Goal: Information Seeking & Learning: Compare options

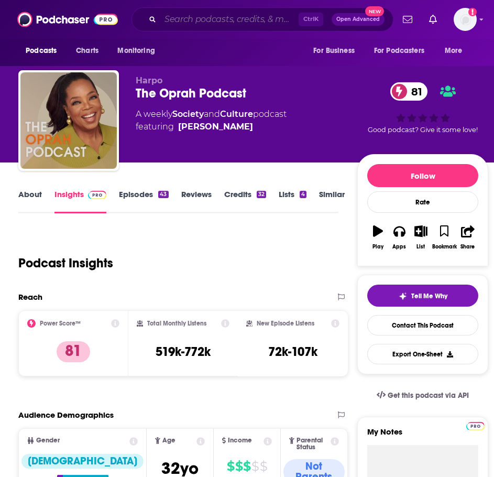
click at [202, 17] on input "Search podcasts, credits, & more..." at bounding box center [229, 19] width 138 height 17
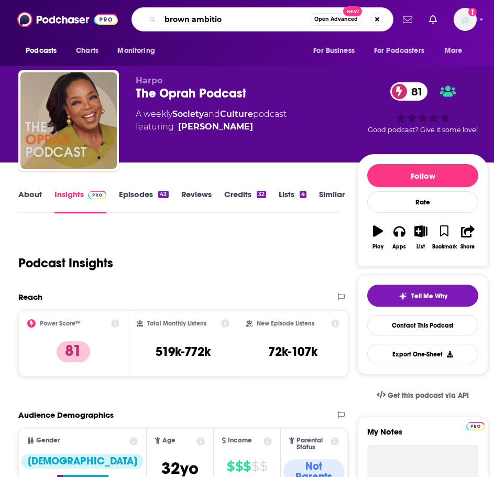
type input "brown ambition"
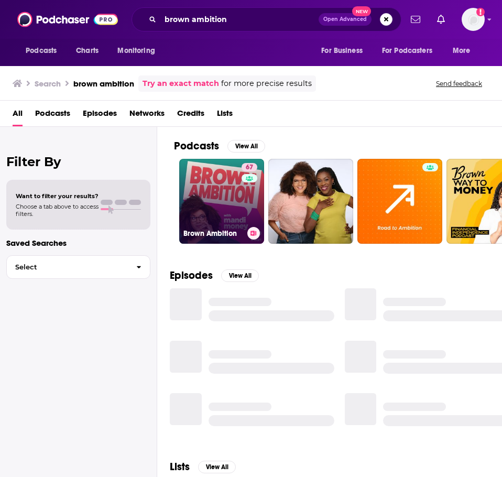
click at [217, 187] on link "67 Brown Ambition" at bounding box center [221, 201] width 85 height 85
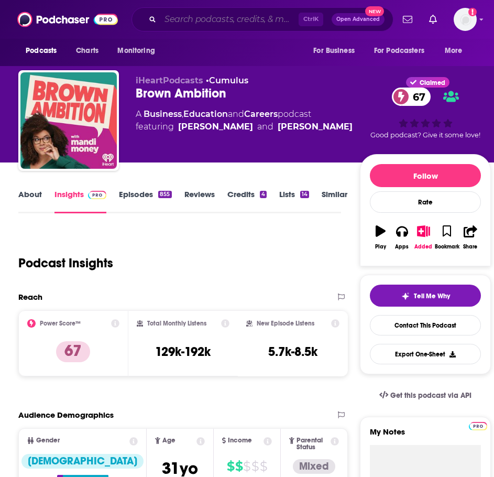
click at [188, 26] on input "Search podcasts, credits, & more..." at bounding box center [229, 19] width 138 height 17
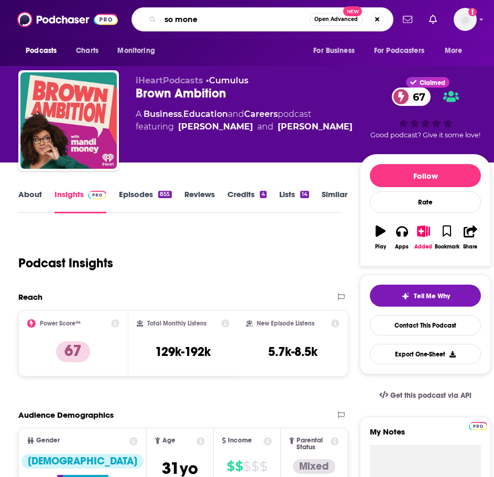
type input "so money"
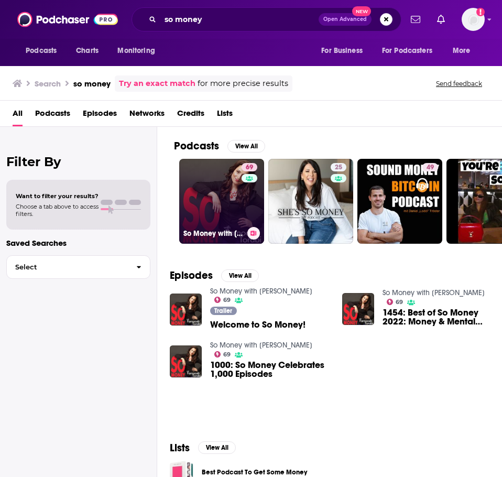
click at [214, 194] on link "69 So Money with Farnoosh Torabi" at bounding box center [221, 201] width 85 height 85
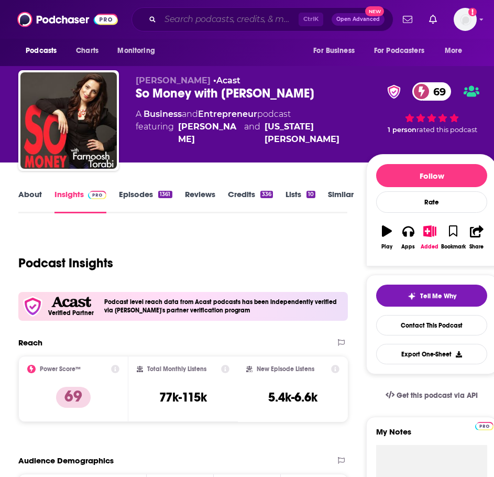
click at [197, 21] on input "Search podcasts, credits, & more..." at bounding box center [229, 19] width 138 height 17
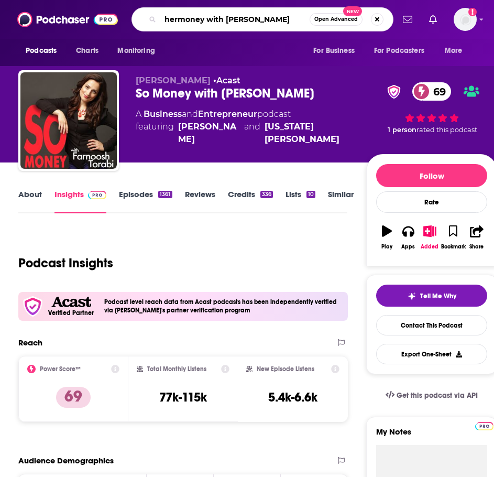
type input "hermoney with jean chatzky"
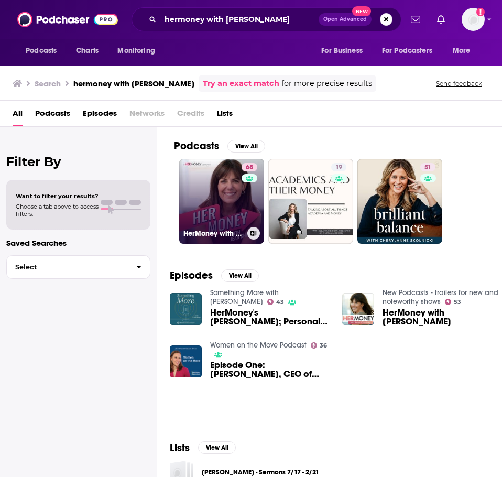
click at [205, 204] on link "68 HerMoney with Jean Chatzky" at bounding box center [221, 201] width 85 height 85
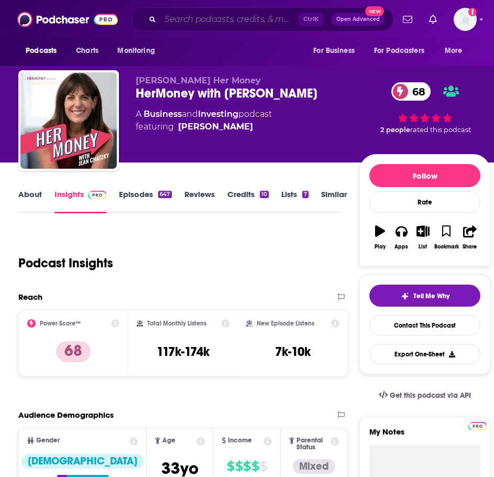
click at [193, 21] on input "Search podcasts, credits, & more..." at bounding box center [229, 19] width 138 height 17
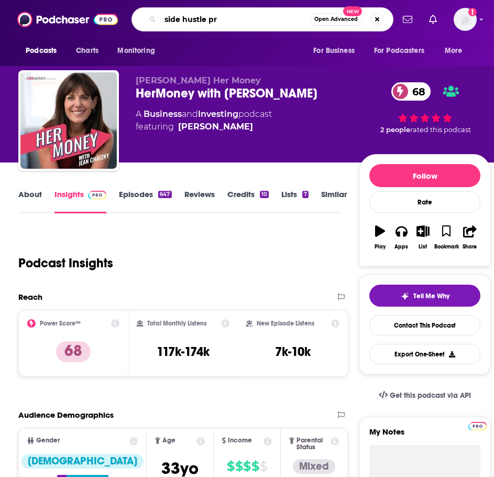
type input "side hustle pro"
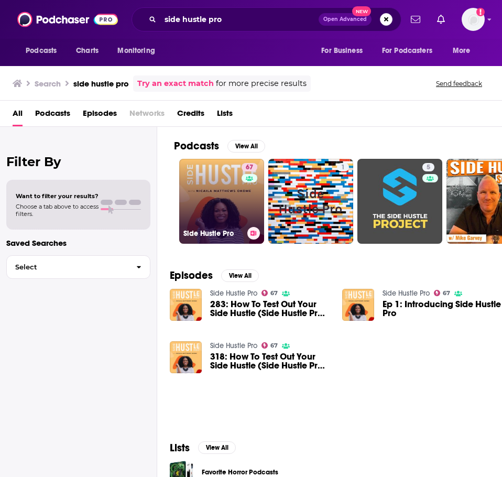
click at [215, 186] on link "67 Side Hustle Pro" at bounding box center [221, 201] width 85 height 85
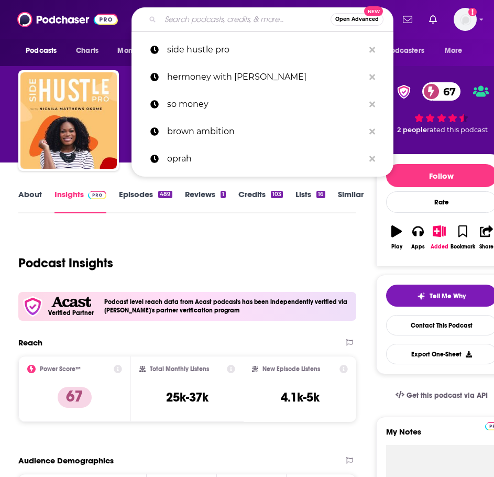
click at [237, 22] on input "Search podcasts, credits, & more..." at bounding box center [245, 19] width 170 height 17
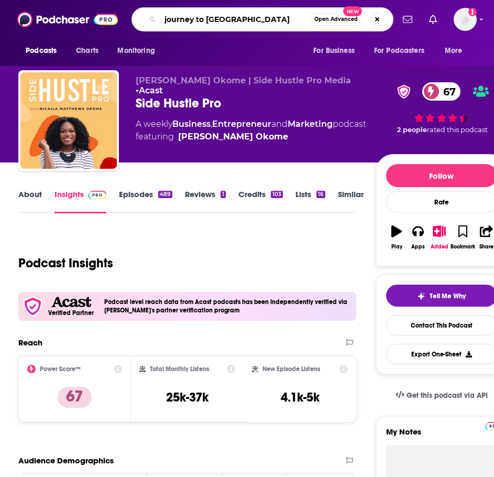
type input "journey to launch"
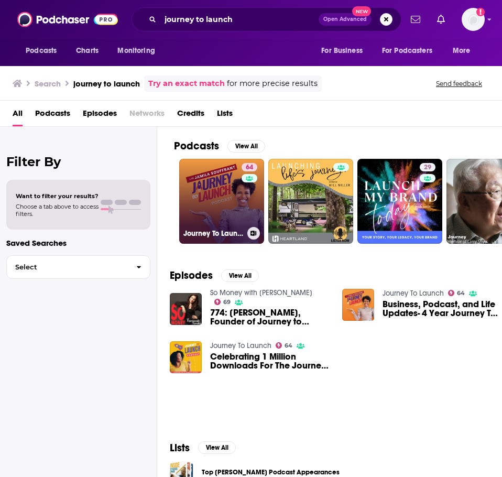
click at [193, 188] on link "64 Journey To Launch" at bounding box center [221, 201] width 85 height 85
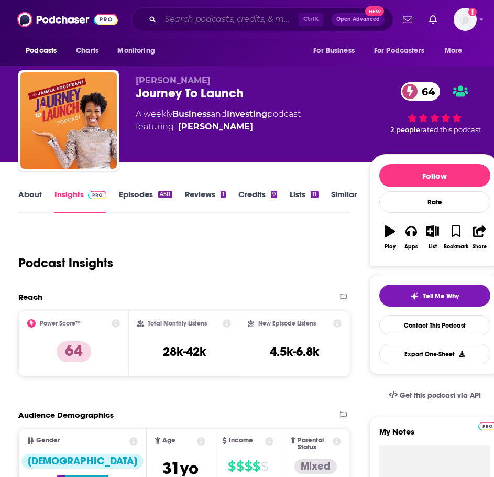
click at [254, 21] on input "Search podcasts, credits, & more..." at bounding box center [229, 19] width 138 height 17
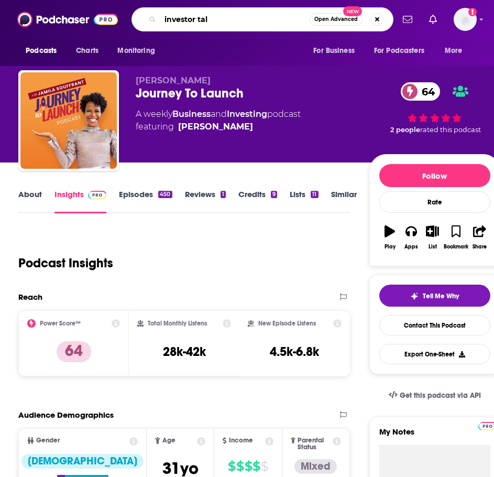
type input "investor talk"
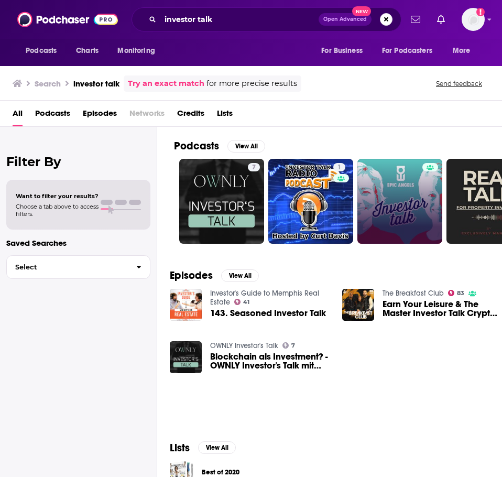
click at [390, 172] on link at bounding box center [399, 201] width 85 height 85
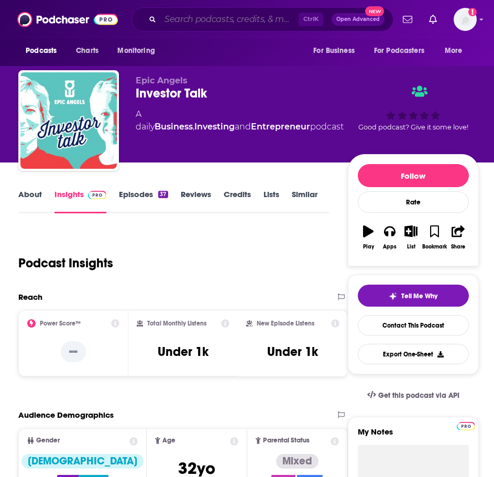
click at [174, 14] on input "Search podcasts, credits, & more..." at bounding box center [229, 19] width 138 height 17
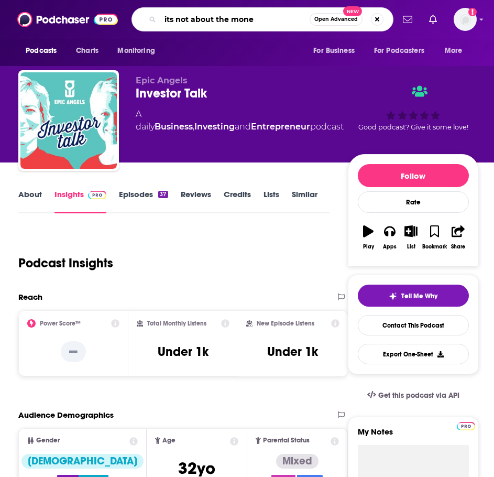
type input "its not about the money"
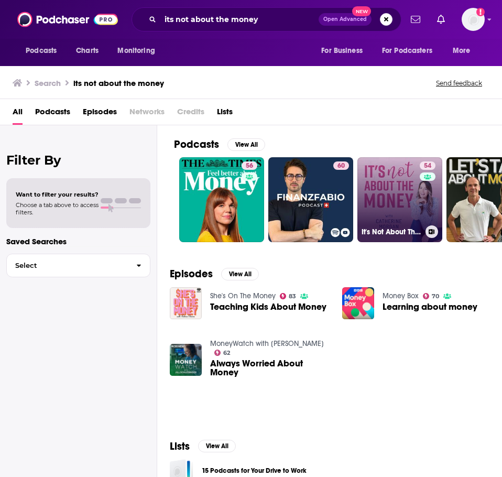
click at [387, 184] on link "54 It's Not About The Money" at bounding box center [399, 199] width 85 height 85
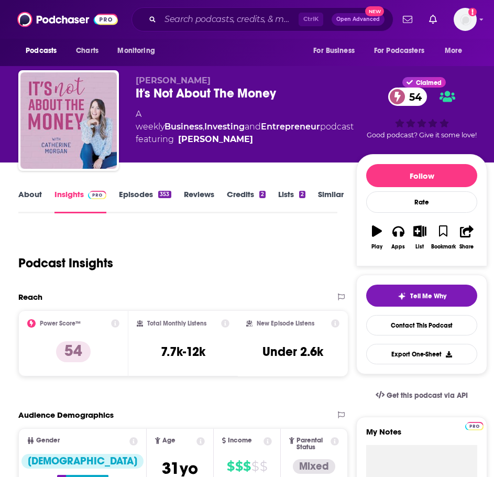
click at [185, 10] on div "Ctrl K Open Advanced New" at bounding box center [262, 19] width 262 height 24
click at [185, 17] on input "Search podcasts, credits, & more..." at bounding box center [229, 19] width 138 height 17
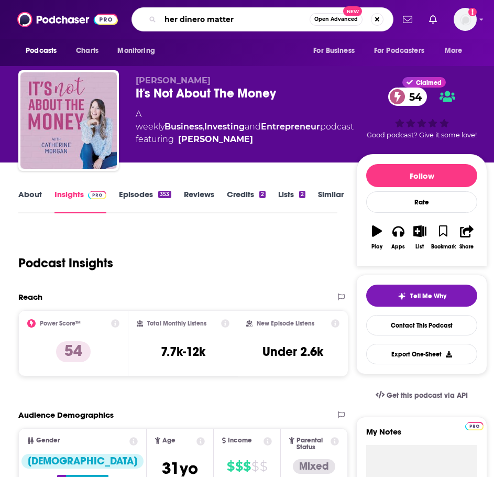
type input "her dinero matters"
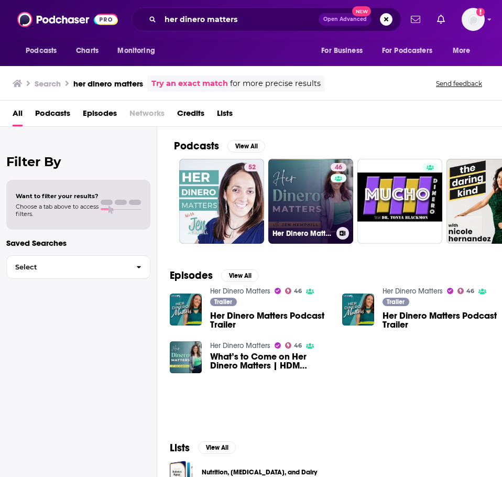
click at [301, 194] on link "46 Her Dinero Matters" at bounding box center [310, 201] width 85 height 85
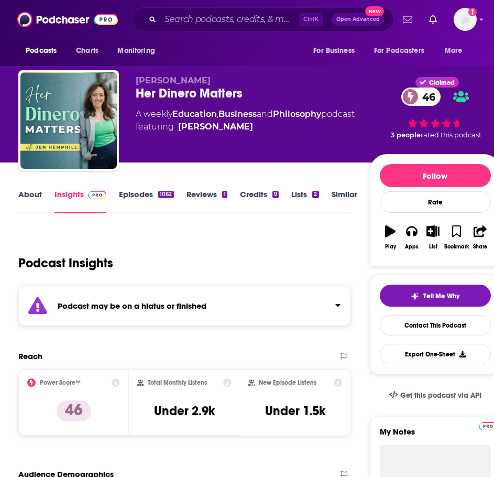
click at [137, 299] on div "Podcast may be on a hiatus or finished" at bounding box center [184, 305] width 332 height 40
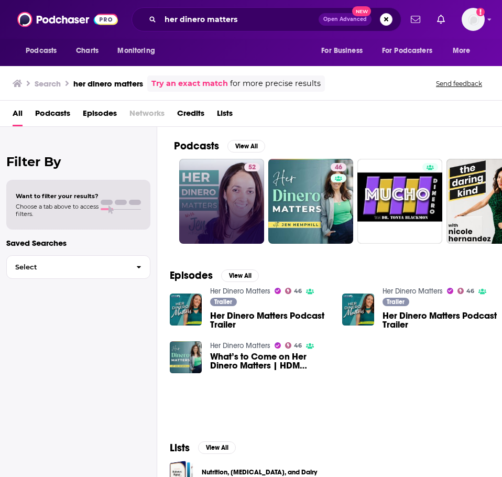
click at [197, 186] on link "52" at bounding box center [221, 201] width 85 height 85
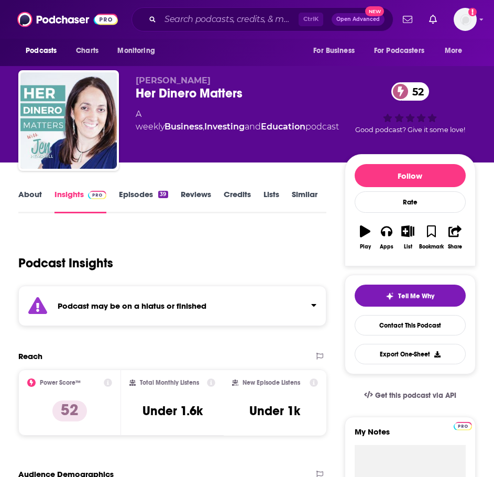
drag, startPoint x: 127, startPoint y: 285, endPoint x: 138, endPoint y: 311, distance: 28.4
click at [127, 285] on div "Podcast Insights" at bounding box center [172, 261] width 308 height 62
click at [138, 311] on div "Podcast may be on a hiatus or finished" at bounding box center [172, 305] width 308 height 40
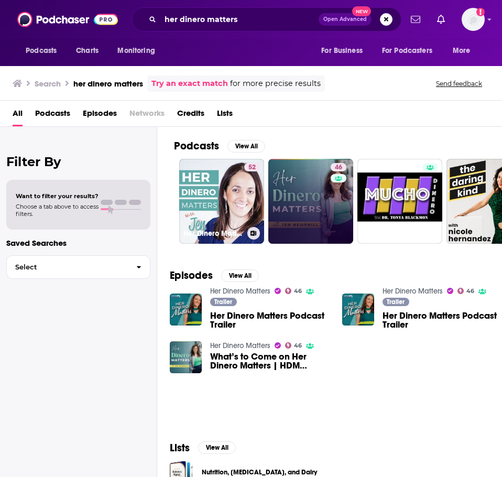
click at [280, 198] on link "46" at bounding box center [310, 201] width 85 height 85
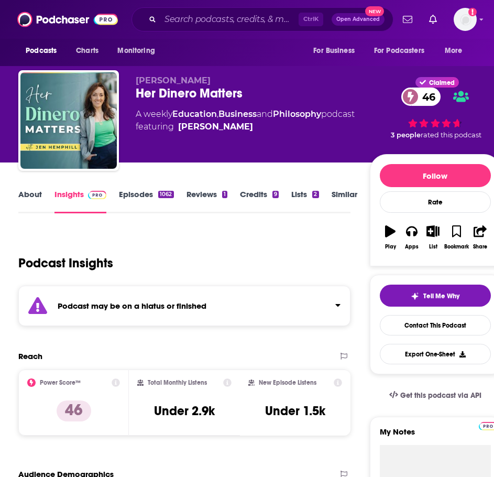
click at [162, 311] on div "Podcast may be on a hiatus or finished" at bounding box center [184, 305] width 332 height 40
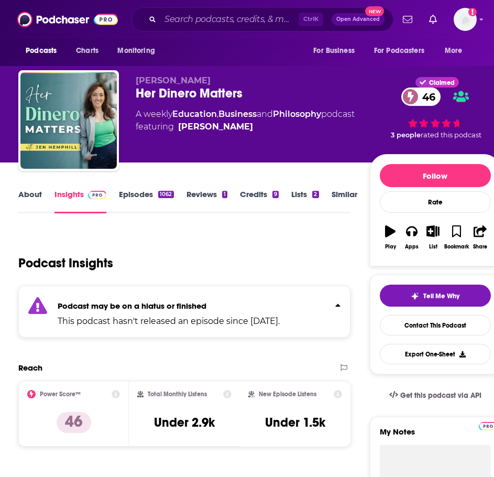
click at [146, 190] on link "Episodes 1062" at bounding box center [146, 201] width 54 height 24
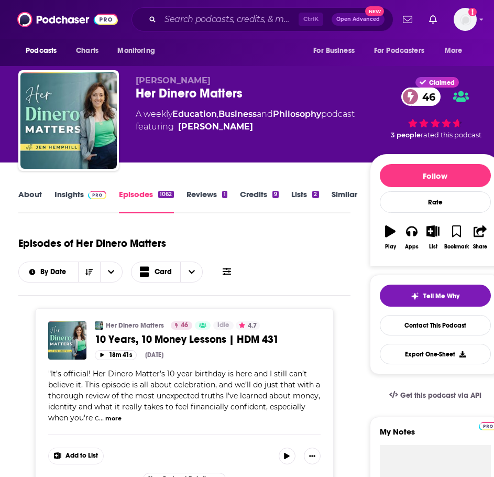
click at [87, 202] on link "Insights" at bounding box center [80, 201] width 52 height 24
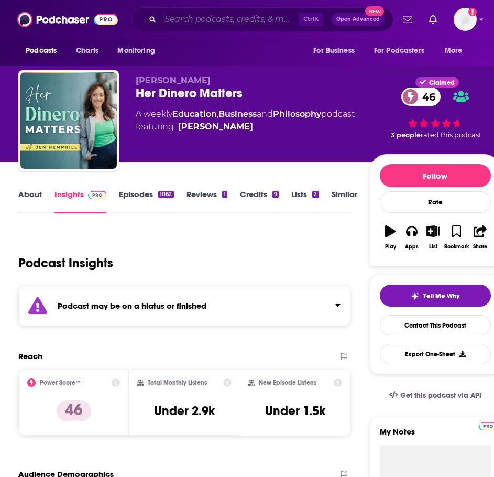
click at [162, 16] on input "Search podcasts, credits, & more..." at bounding box center [229, 19] width 138 height 17
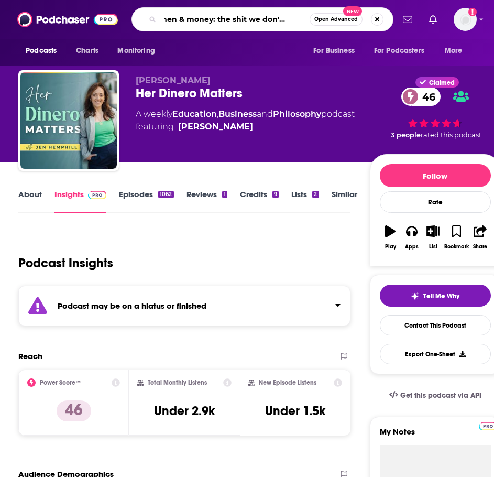
scroll to position [0, 31]
type input "women & money: the shit we don't talk about"
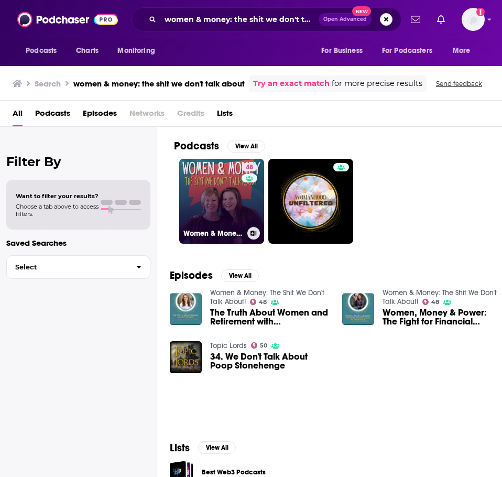
click at [204, 212] on link "48 Women & Money: The Shit We Don't Talk About!" at bounding box center [221, 201] width 85 height 85
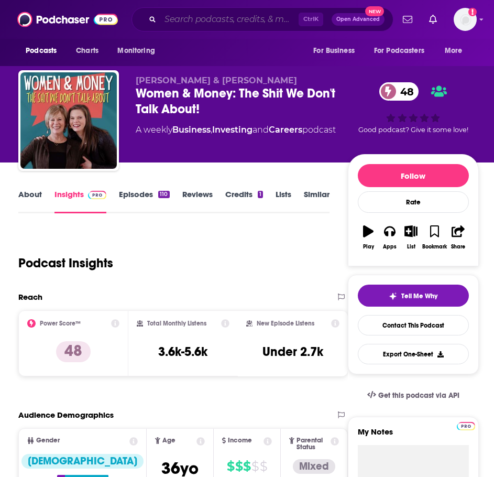
click at [192, 16] on input "Search podcasts, credits, & more..." at bounding box center [229, 19] width 138 height 17
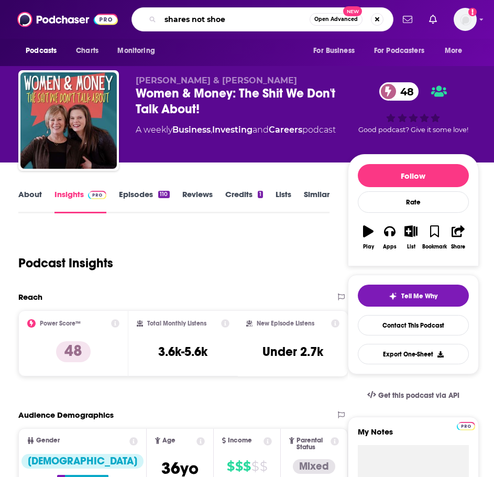
type input "shares not shoes"
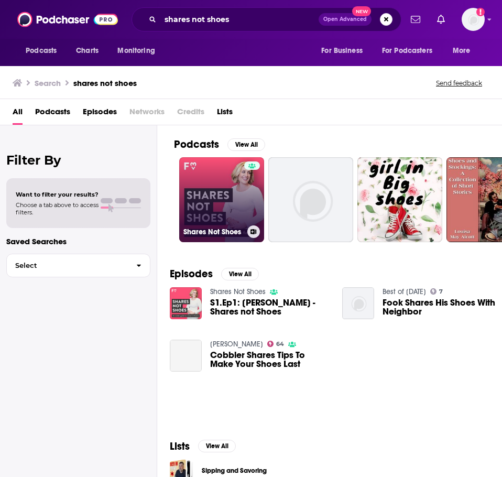
click at [192, 191] on link "Shares Not Shoes" at bounding box center [221, 199] width 85 height 85
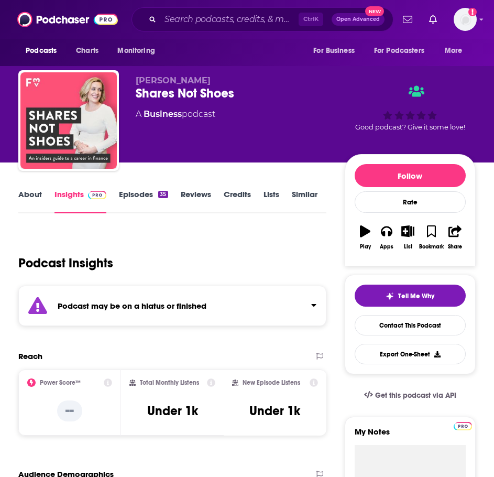
click at [157, 300] on div "Podcast may be on a hiatus or finished" at bounding box center [172, 305] width 308 height 40
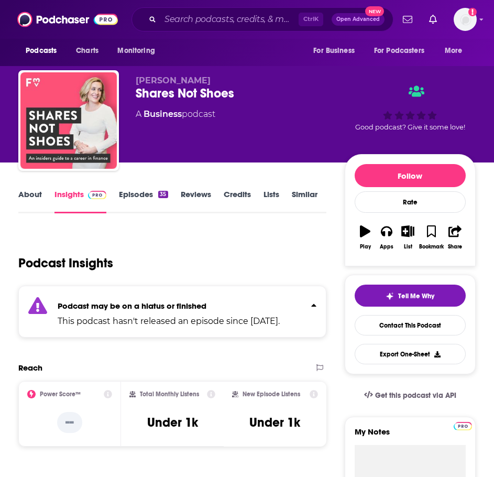
click at [139, 193] on link "Episodes 35" at bounding box center [143, 201] width 49 height 24
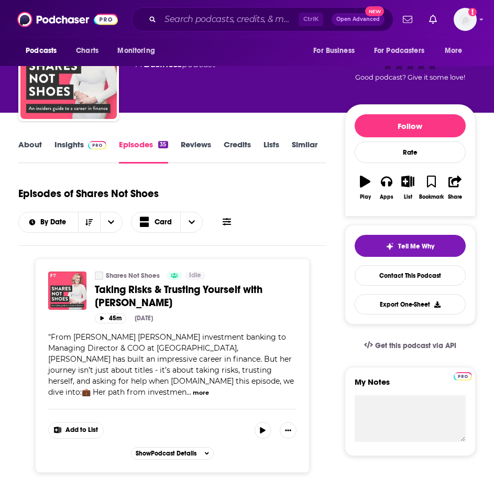
scroll to position [52, 0]
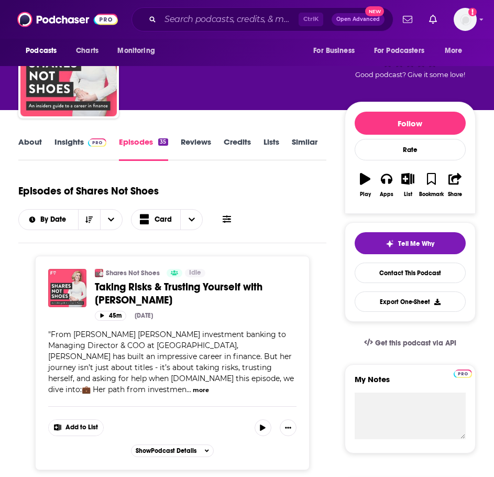
click at [62, 145] on link "Insights" at bounding box center [80, 149] width 52 height 24
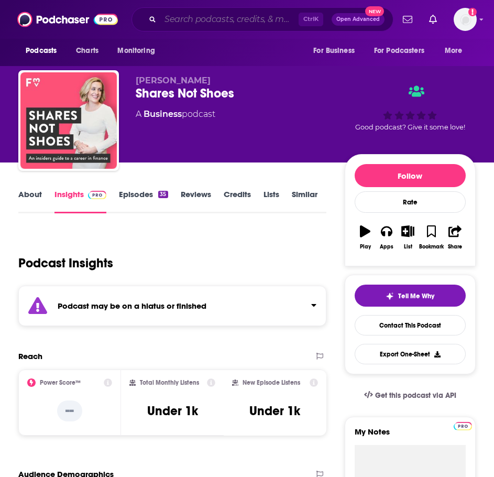
click at [204, 22] on input "Search podcasts, credits, & more..." at bounding box center [229, 19] width 138 height 17
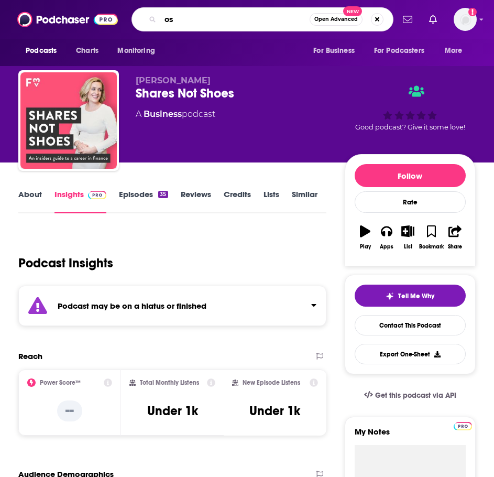
type input "o"
type input "women in finance"
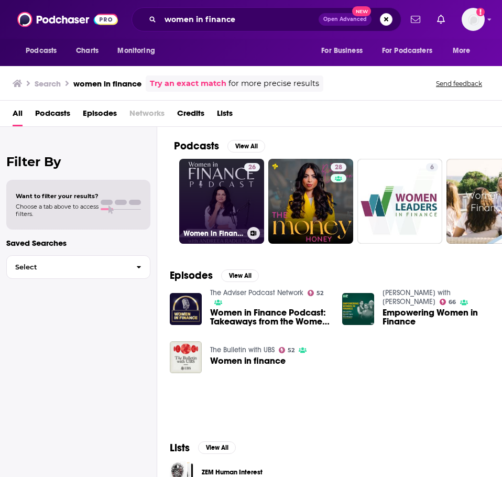
click at [213, 204] on link "26 Women in Finance" at bounding box center [221, 201] width 85 height 85
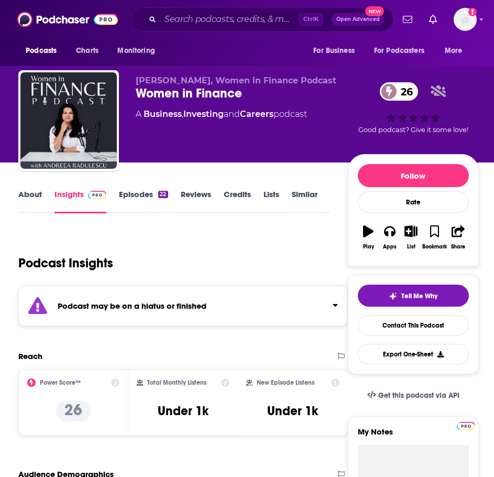
click at [183, 307] on strong "Podcast may be on a hiatus or finished" at bounding box center [132, 306] width 149 height 10
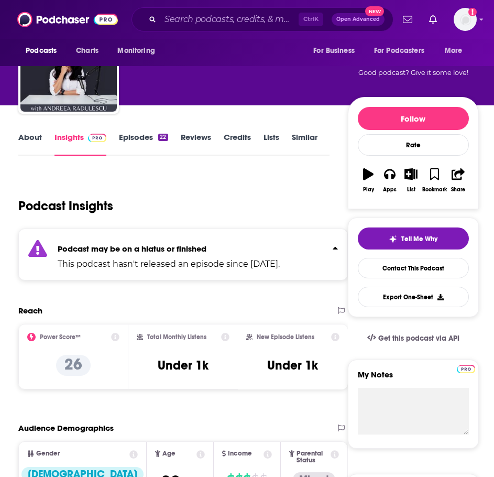
scroll to position [209, 0]
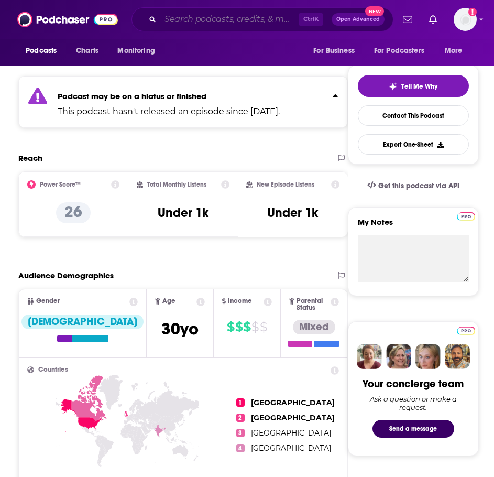
click at [196, 15] on input "Search podcasts, credits, & more..." at bounding box center [229, 19] width 138 height 17
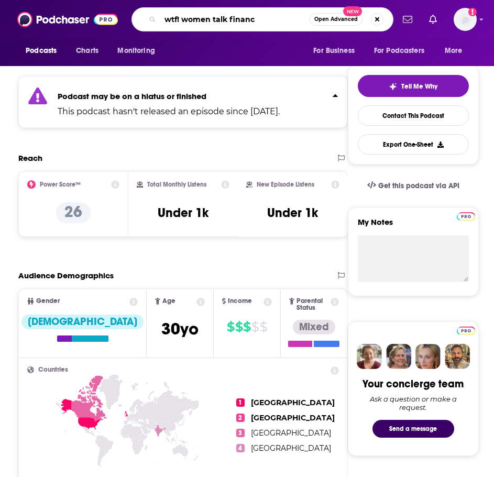
type input "wtf! women talk finance"
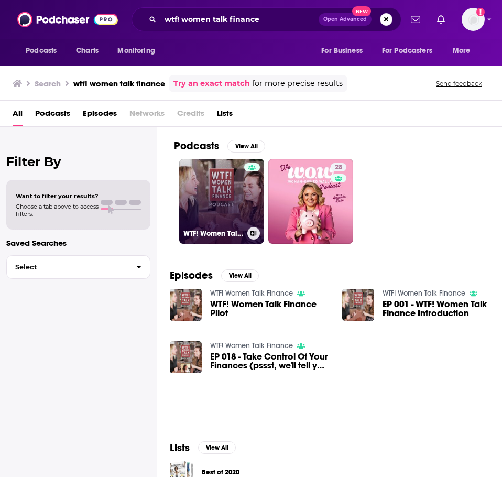
click at [208, 189] on link "WTF! Women Talk Finance" at bounding box center [221, 201] width 85 height 85
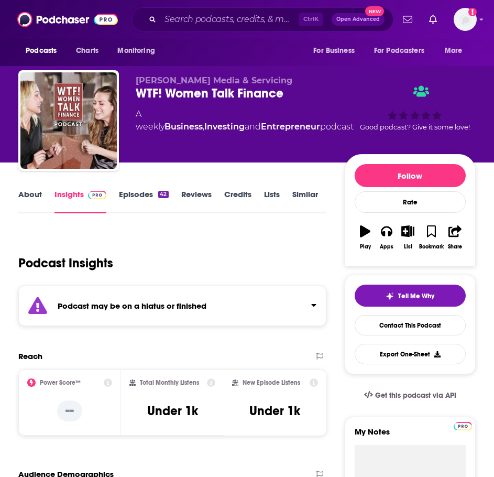
click at [144, 289] on div "Podcast may be on a hiatus or finished" at bounding box center [172, 305] width 308 height 40
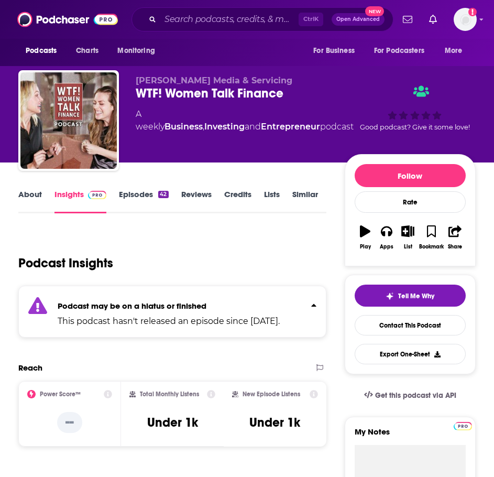
click at [146, 304] on strong "Podcast may be on a hiatus or finished" at bounding box center [132, 306] width 149 height 10
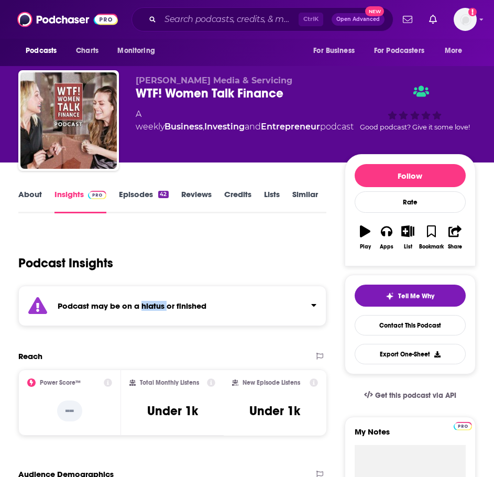
click at [146, 304] on strong "Podcast may be on a hiatus or finished" at bounding box center [132, 306] width 149 height 10
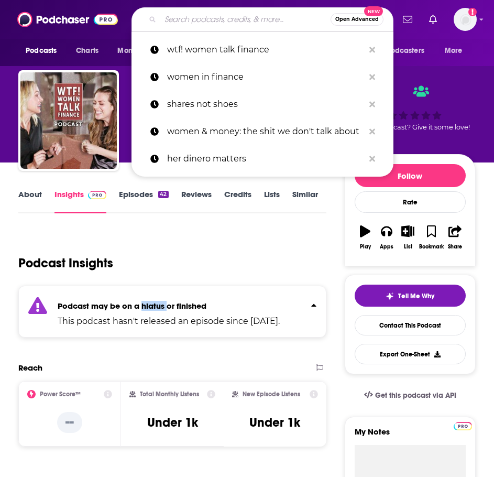
click at [193, 24] on input "Search podcasts, credits, & more..." at bounding box center [245, 19] width 170 height 17
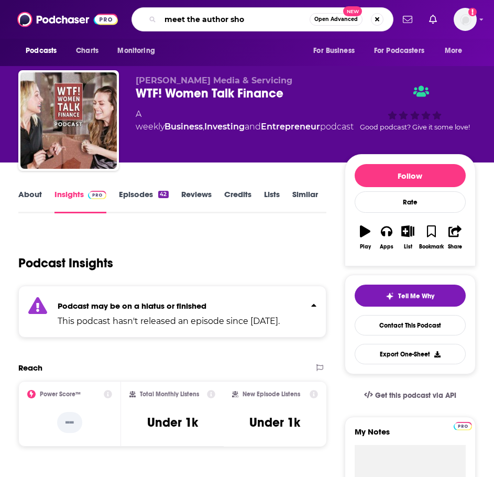
type input "meet the author show"
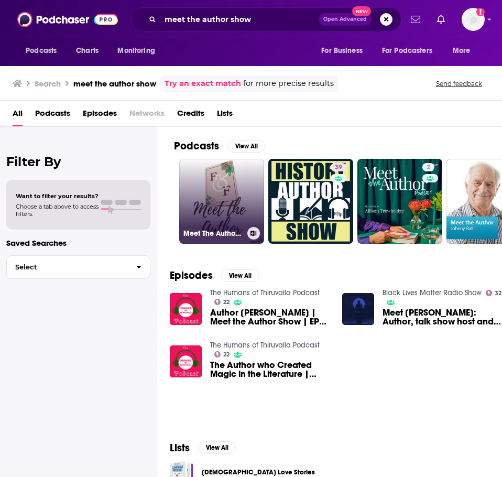
click at [204, 185] on link "Meet The Author Show" at bounding box center [221, 201] width 85 height 85
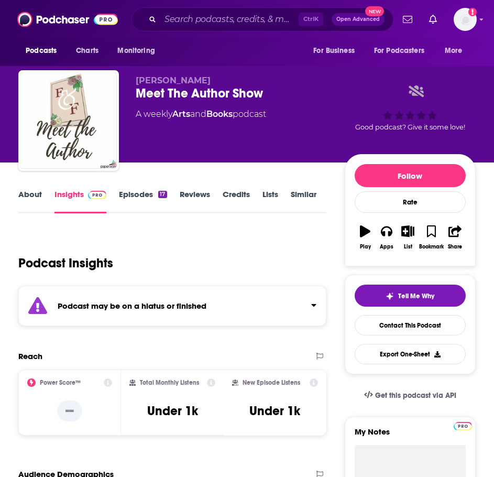
click at [85, 300] on div "Podcast may be on a hiatus or finished" at bounding box center [172, 305] width 308 height 40
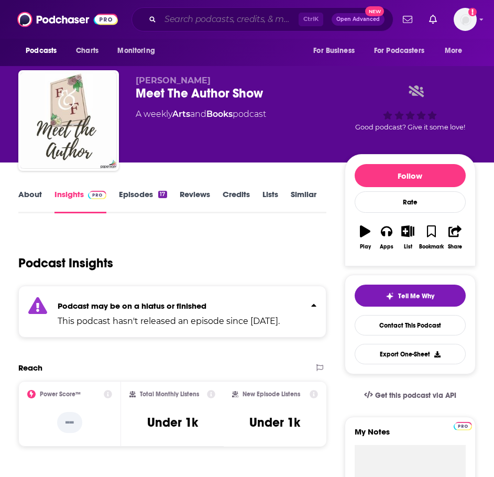
click at [184, 21] on input "Search podcasts, credits, & more..." at bounding box center [229, 19] width 138 height 17
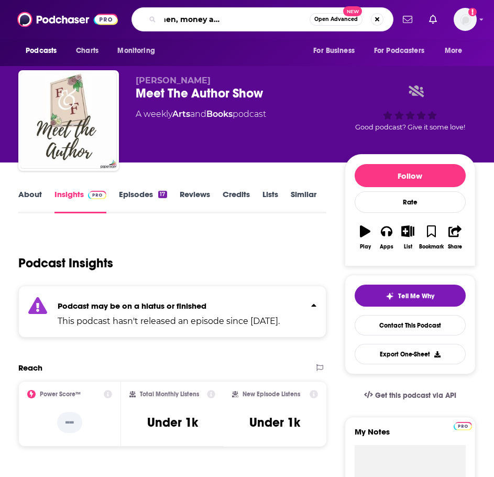
type input "the fairer cents: women, money and the fight to get equal"
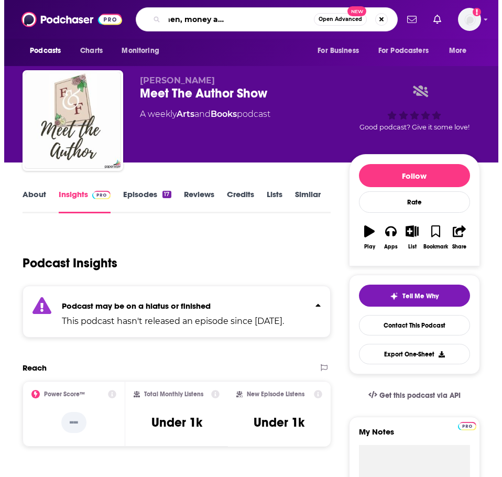
scroll to position [0, 83]
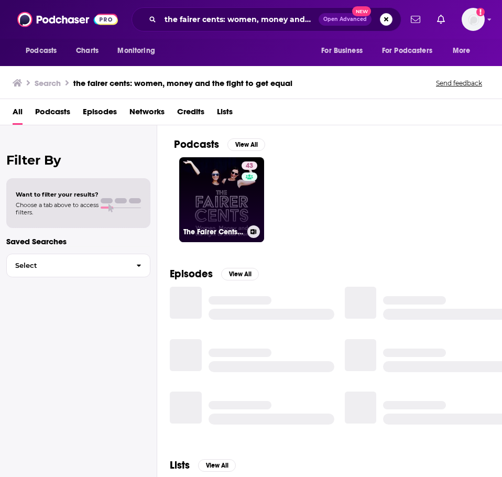
click at [200, 176] on link "43 The Fairer Cents: Women, Money and the Fight to Get Equal" at bounding box center [221, 199] width 85 height 85
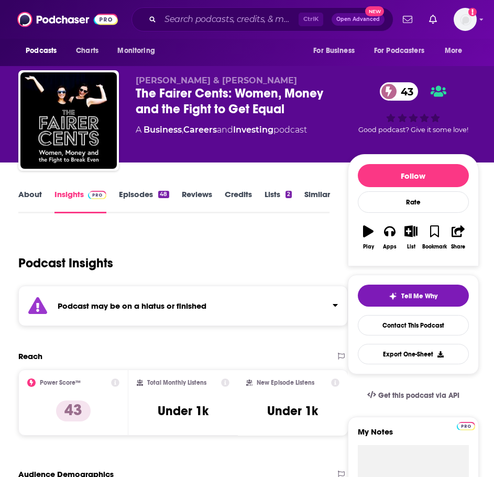
click at [162, 316] on div "Podcast may be on a hiatus or finished" at bounding box center [182, 305] width 329 height 40
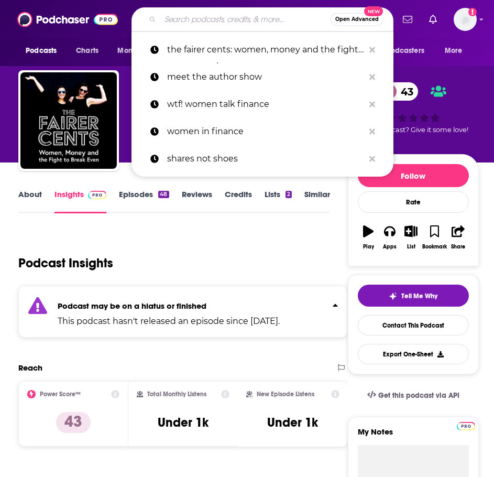
click at [215, 19] on input "Search podcasts, credits, & more..." at bounding box center [245, 19] width 170 height 17
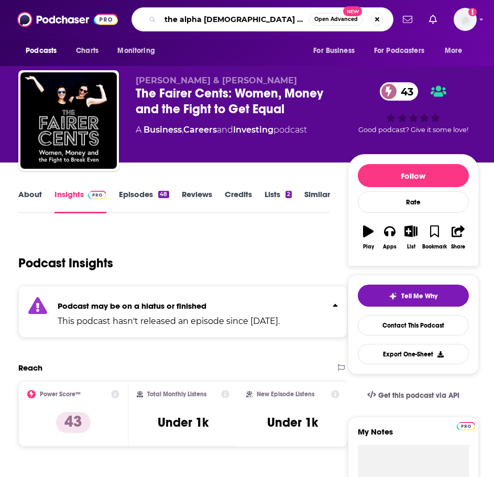
type input "the alpha [DEMOGRAPHIC_DATA] invest"
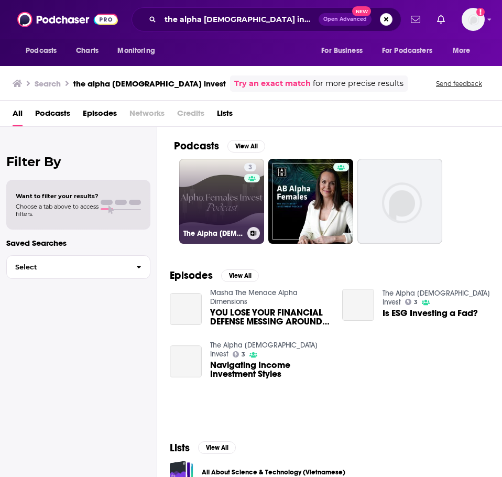
click at [213, 185] on link "3 The Alpha Females Invest" at bounding box center [221, 201] width 85 height 85
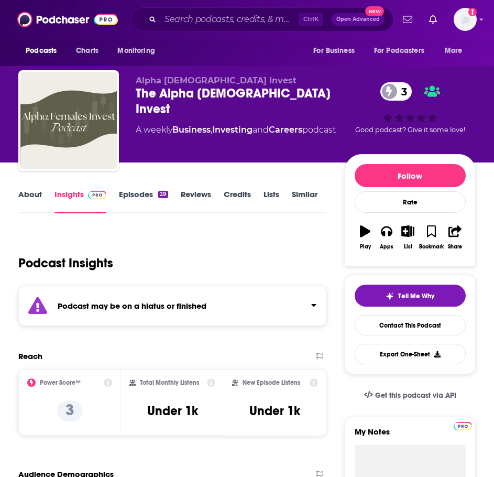
click at [157, 317] on div "Podcast may be on a hiatus or finished" at bounding box center [172, 305] width 308 height 40
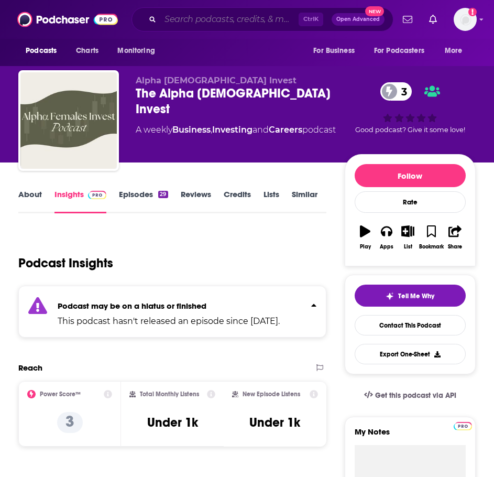
click at [218, 16] on input "Search podcasts, credits, & more..." at bounding box center [229, 19] width 138 height 17
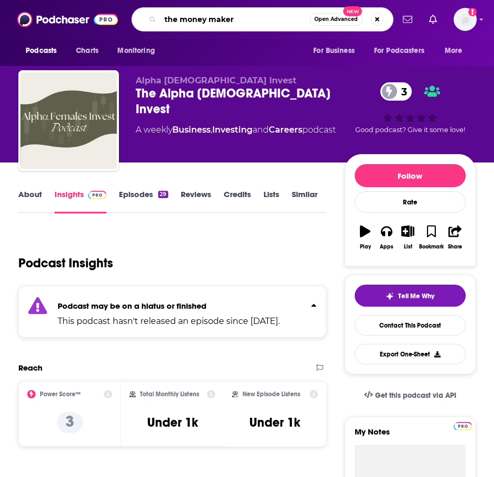
type input "the money makers"
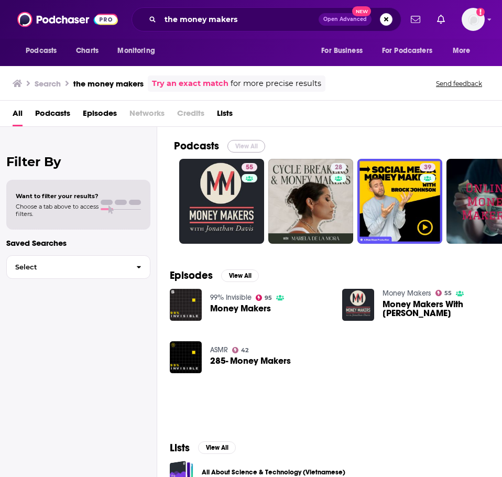
click at [236, 143] on button "View All" at bounding box center [246, 146] width 38 height 13
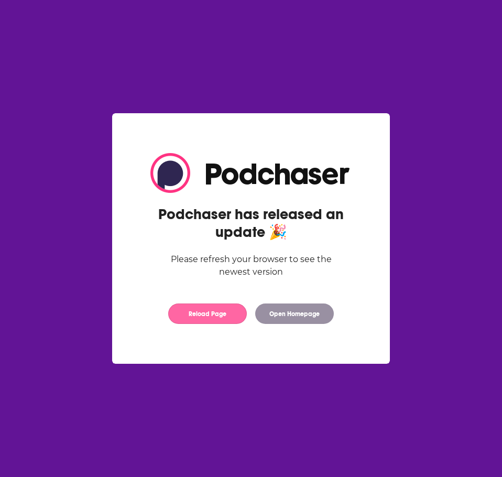
click at [207, 322] on button "Reload Page" at bounding box center [207, 313] width 79 height 20
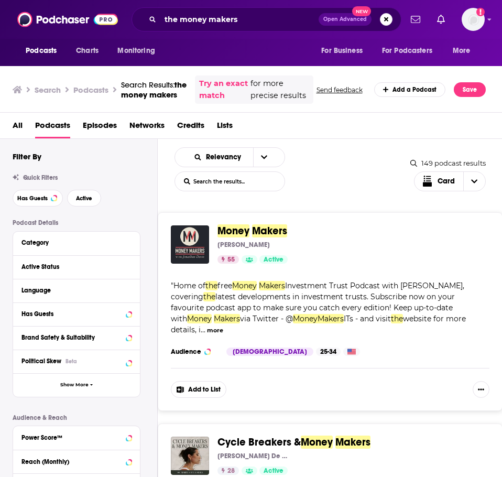
click at [157, 195] on div "Quick Filters Has Guests Active" at bounding box center [85, 190] width 145 height 32
click at [236, 21] on input "the money makers" at bounding box center [239, 19] width 158 height 17
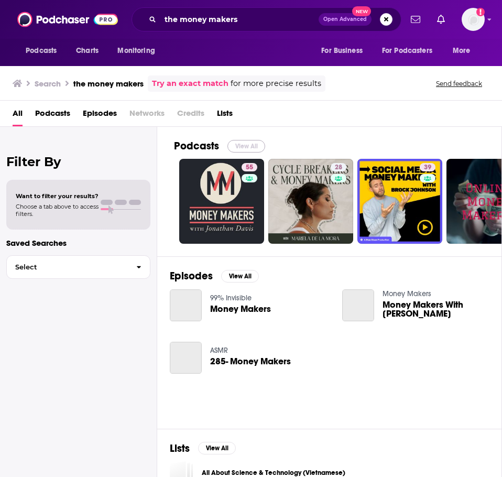
click at [249, 142] on button "View All" at bounding box center [246, 146] width 38 height 13
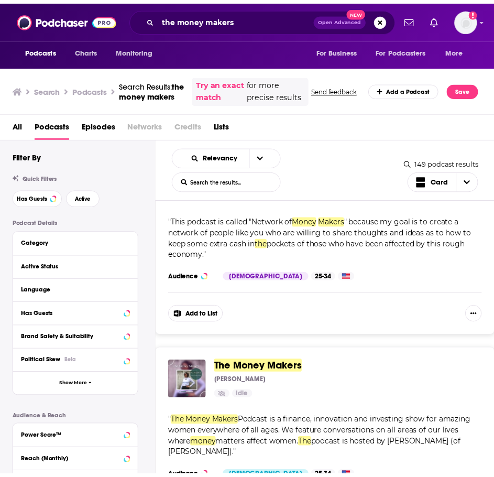
scroll to position [1309, 0]
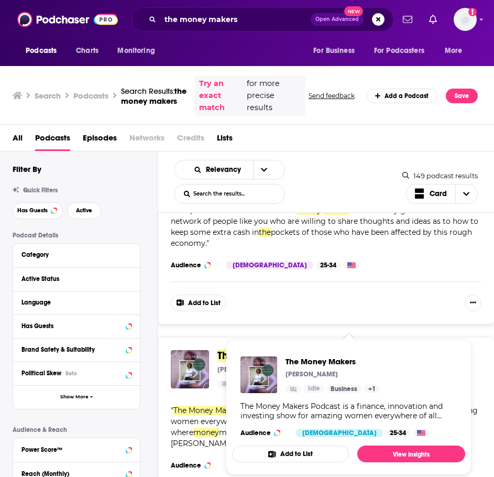
click at [281, 349] on span "The Money Makers" at bounding box center [261, 355] width 89 height 13
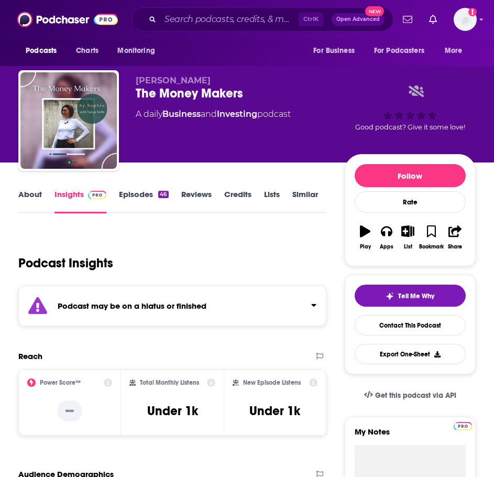
click at [154, 306] on strong "Podcast may be on a hiatus or finished" at bounding box center [132, 306] width 149 height 10
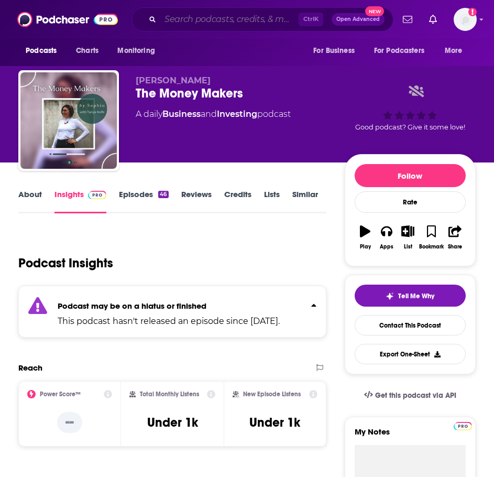
click at [198, 24] on input "Search podcasts, credits, & more..." at bounding box center [229, 19] width 138 height 17
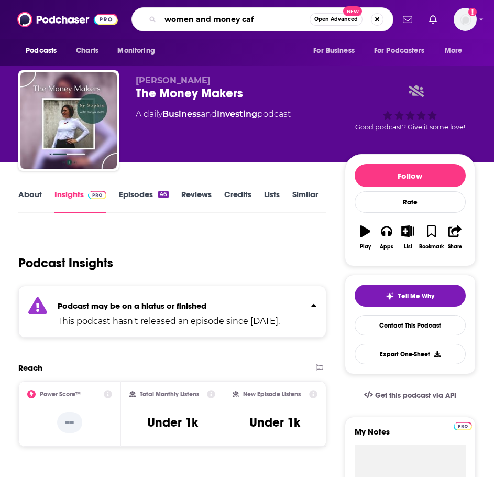
type input "women and money cafe"
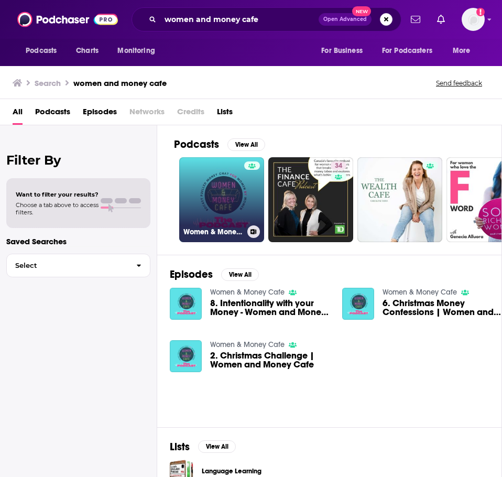
click at [215, 198] on link "Women & Money Cafe" at bounding box center [221, 199] width 85 height 85
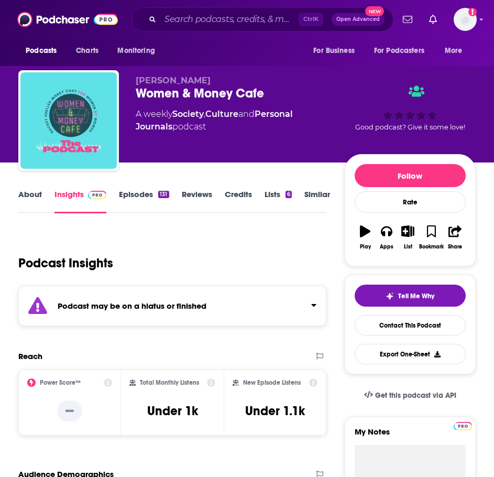
click at [139, 307] on strong "Podcast may be on a hiatus or finished" at bounding box center [132, 306] width 149 height 10
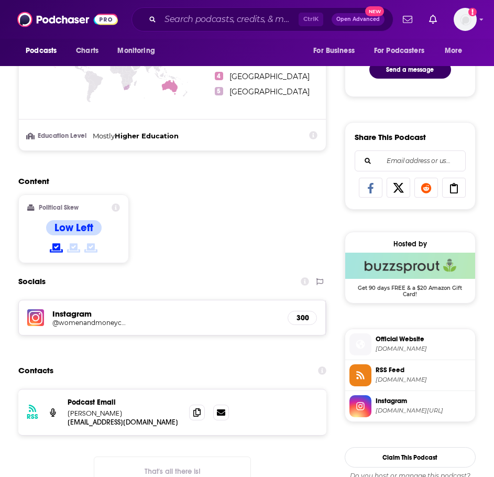
scroll to position [576, 0]
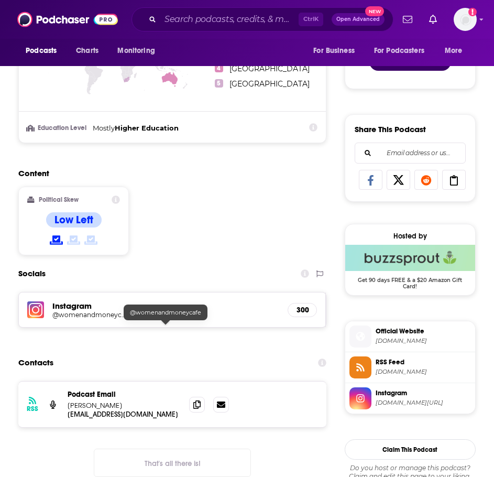
click at [92, 318] on h5 "@womenandmoneycafe" at bounding box center [89, 315] width 75 height 8
click at [194, 25] on input "Search podcasts, credits, & more..." at bounding box center [229, 19] width 138 height 17
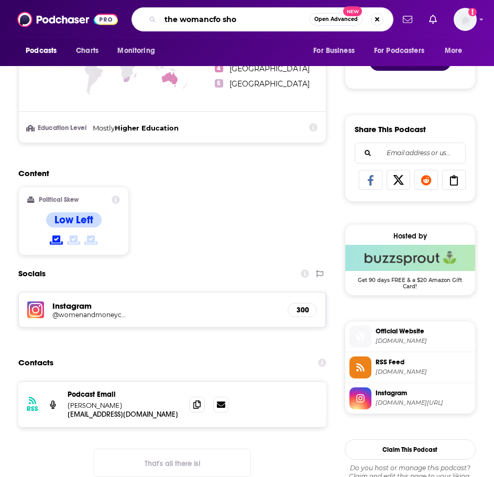
type input "the womancfo show"
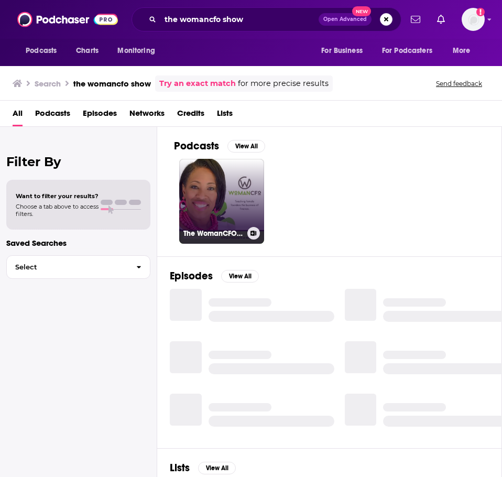
click at [203, 181] on link "The WomanCFO Show" at bounding box center [221, 201] width 85 height 85
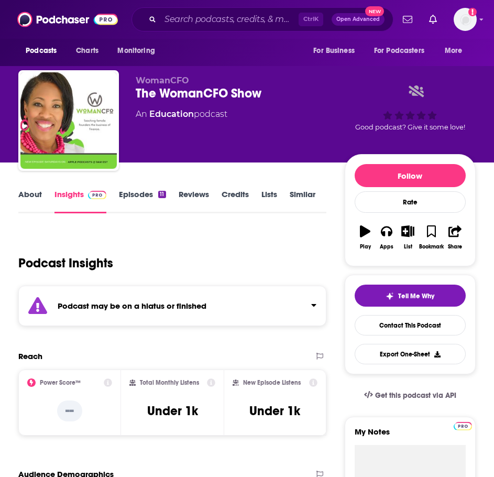
click at [125, 279] on div "Podcast Insights" at bounding box center [168, 256] width 300 height 53
click at [130, 313] on div "Podcast may be on a hiatus or finished" at bounding box center [172, 305] width 308 height 40
